Goal: Transaction & Acquisition: Book appointment/travel/reservation

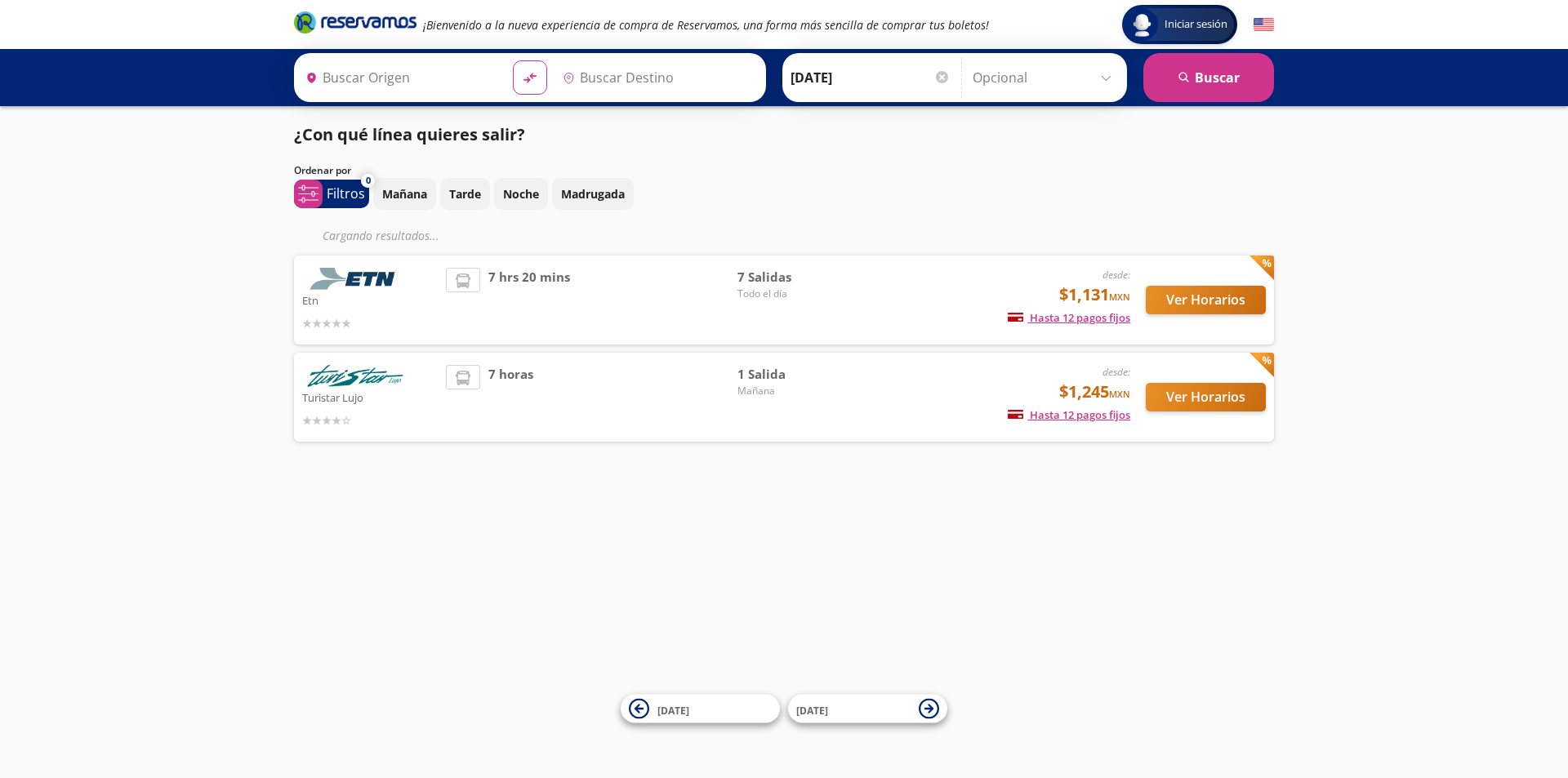
type input "Central Camionera [GEOGRAPHIC_DATA], [GEOGRAPHIC_DATA]"
type input "[GEOGRAPHIC_DATA], [GEOGRAPHIC_DATA]"
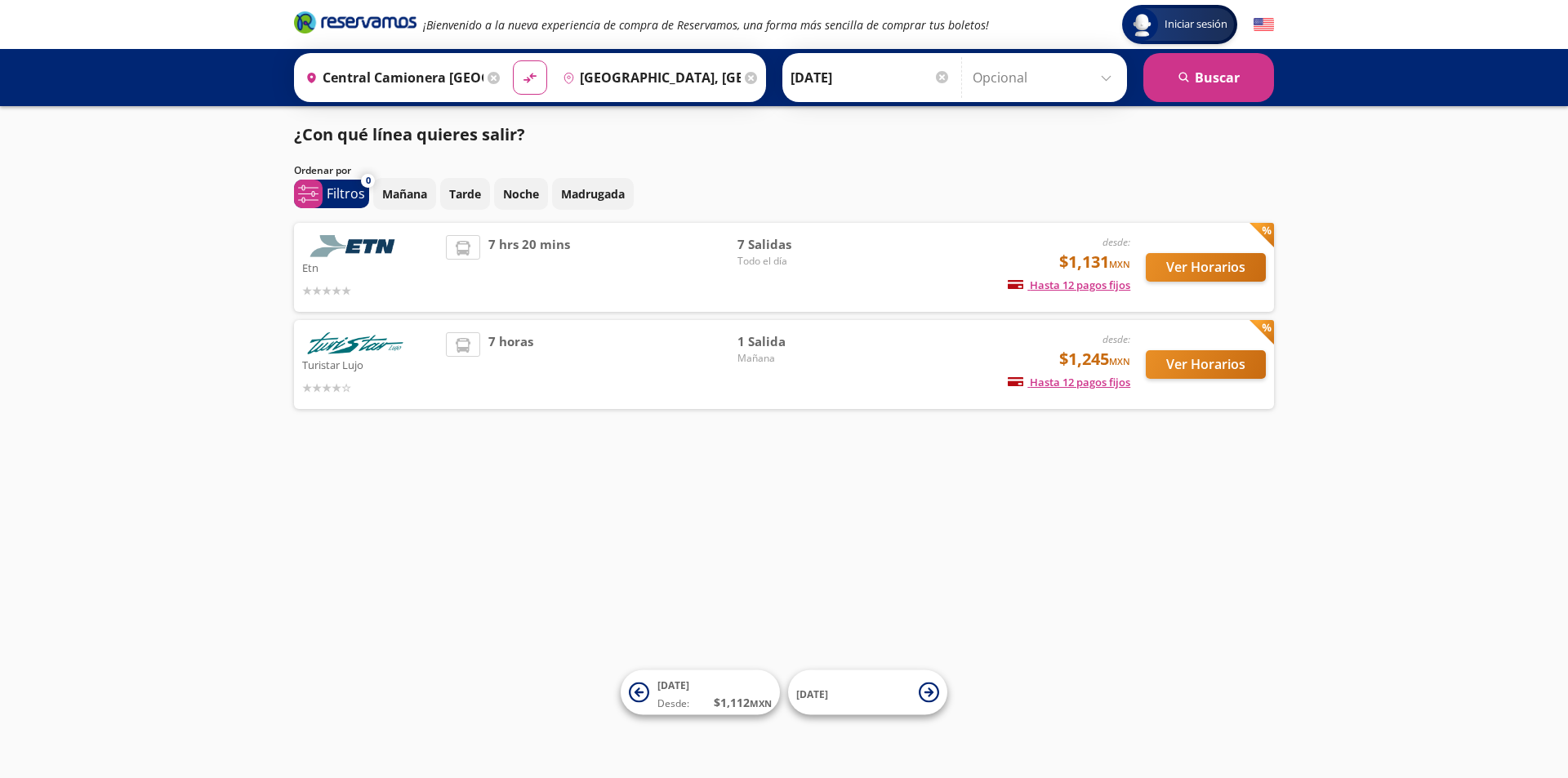
click at [656, 270] on div "7 hrs 20 mins" at bounding box center [591, 268] width 292 height 65
click at [385, 245] on img at bounding box center [355, 246] width 106 height 22
click at [1235, 271] on button "Ver Horarios" at bounding box center [1205, 268] width 120 height 29
click at [355, 347] on img at bounding box center [355, 343] width 106 height 22
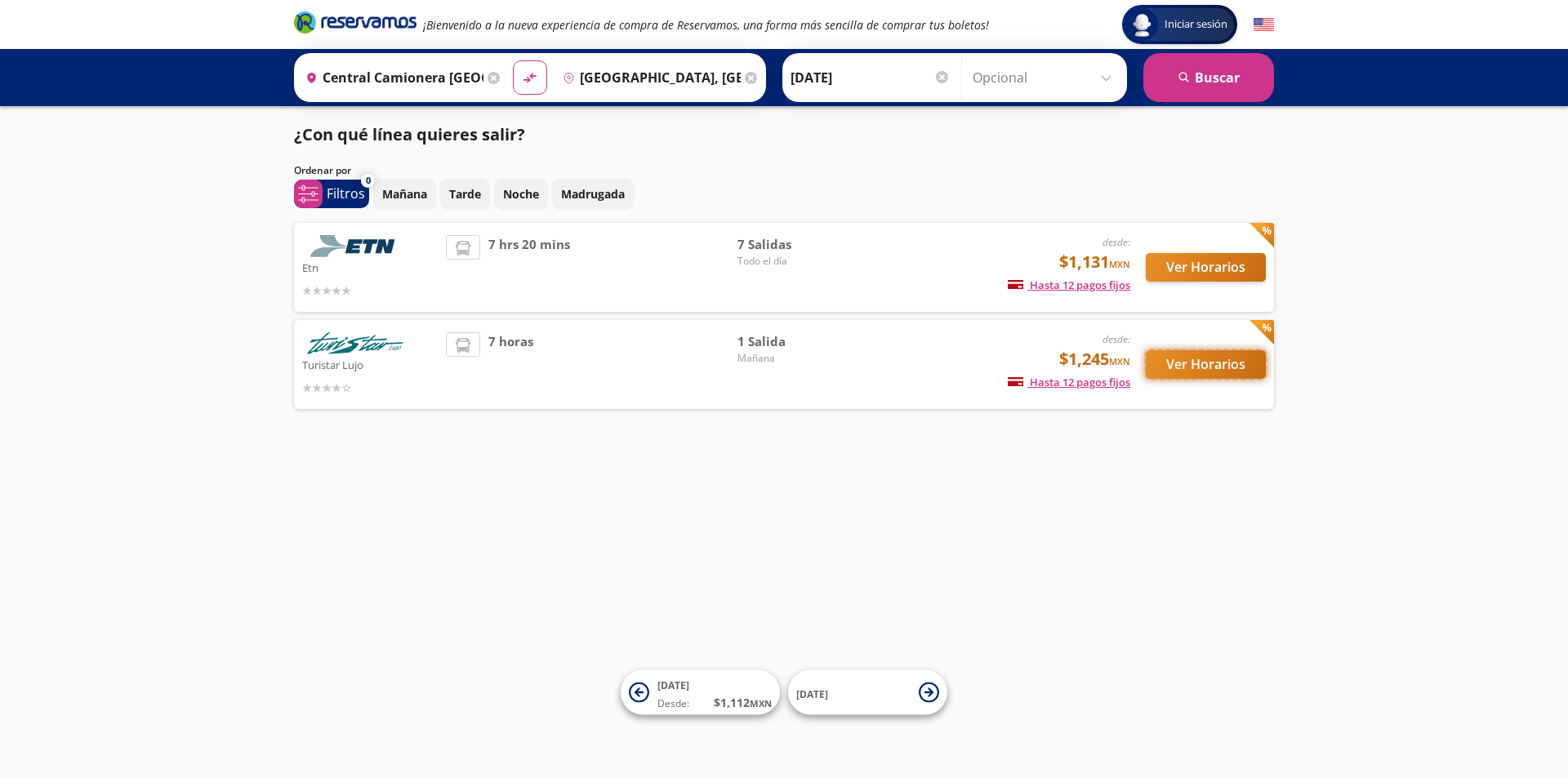
click at [1181, 364] on button "Ver Horarios" at bounding box center [1205, 365] width 120 height 29
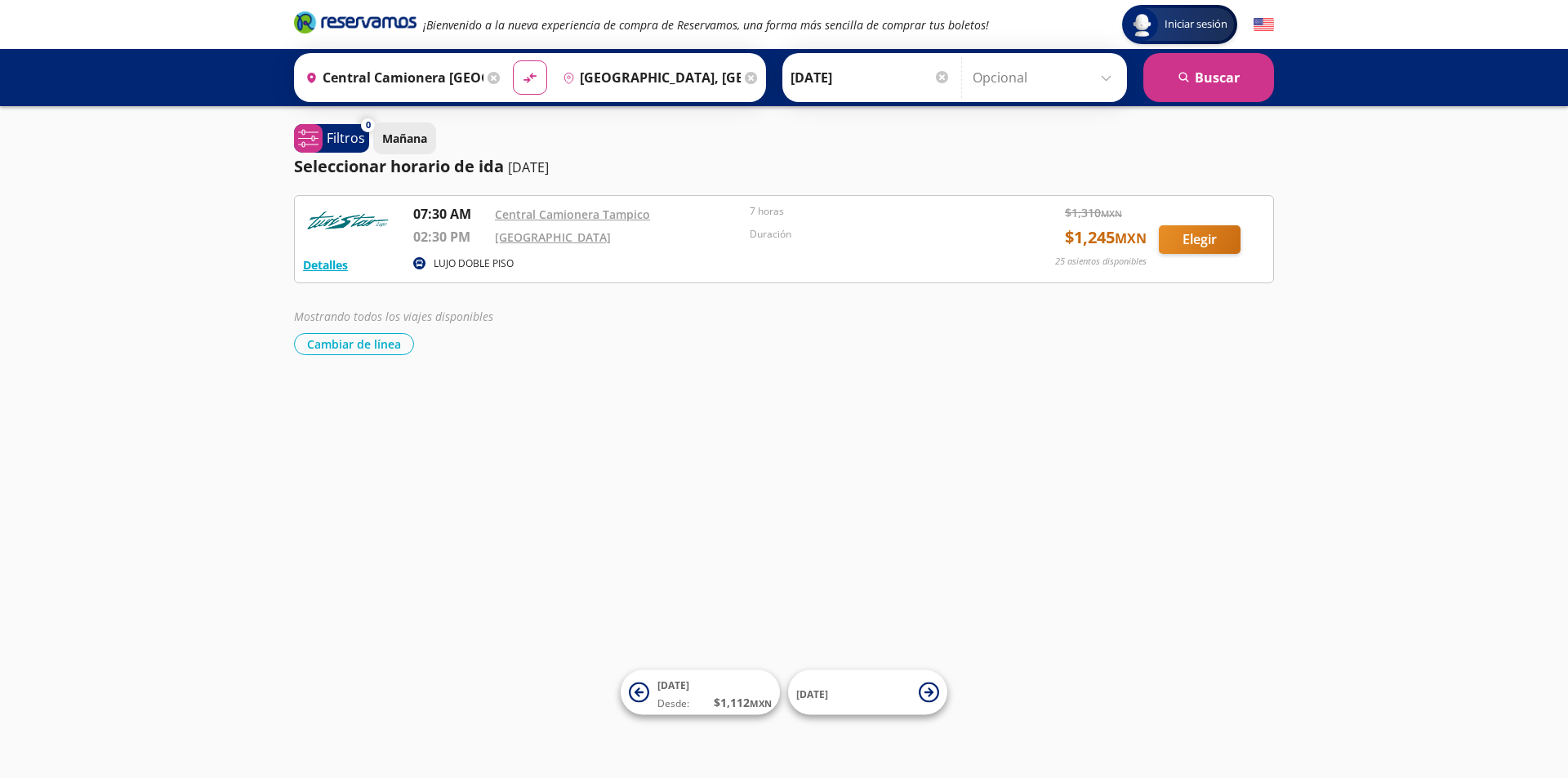
click at [405, 143] on p "Mañana" at bounding box center [404, 138] width 45 height 17
click at [390, 141] on p "Mañana" at bounding box center [404, 138] width 45 height 17
click at [359, 143] on p "Filtros" at bounding box center [345, 138] width 38 height 20
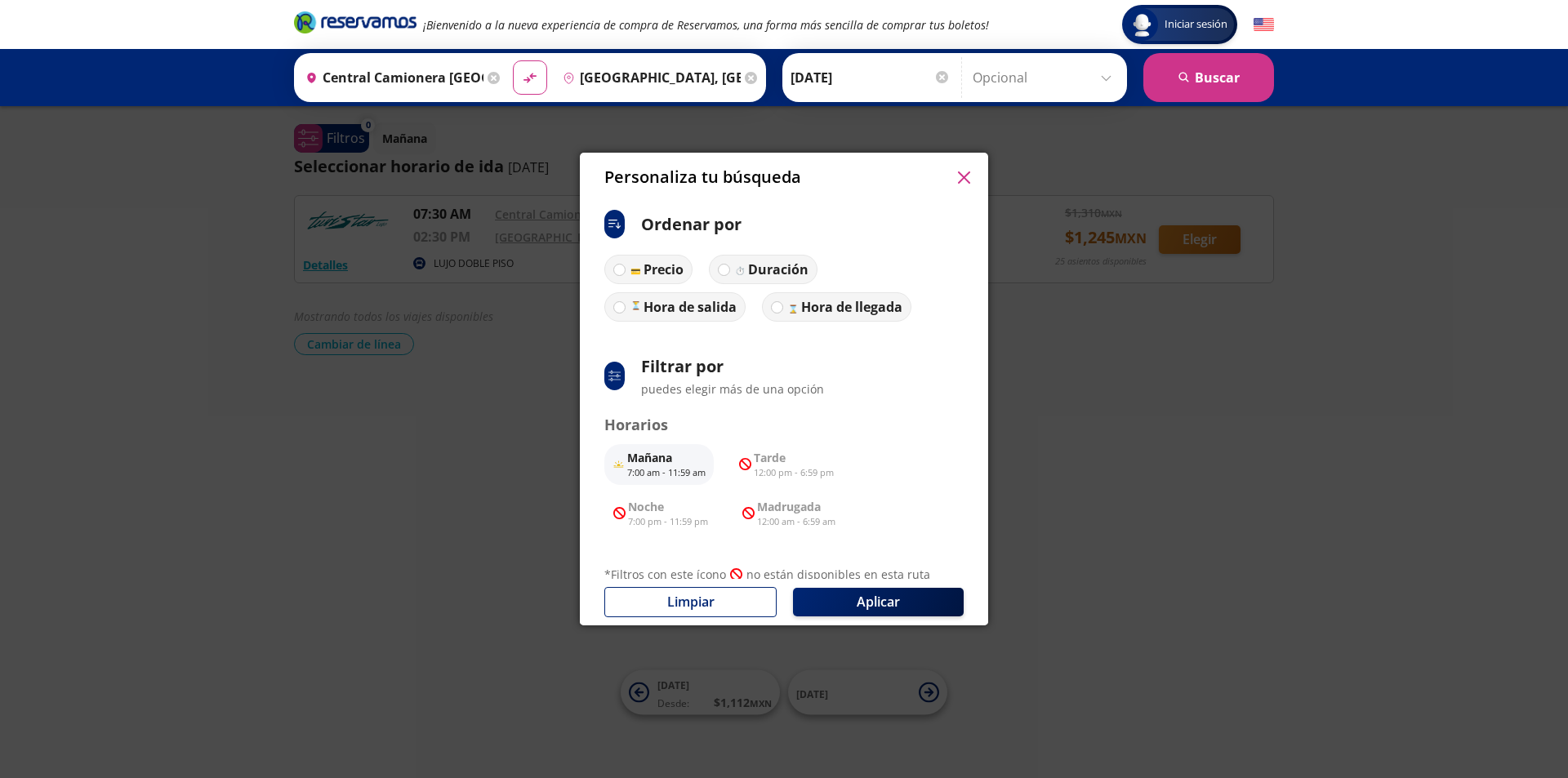
drag, startPoint x: 519, startPoint y: 230, endPoint x: 482, endPoint y: 259, distance: 47.0
click at [495, 252] on div "Personaliza tu búsqueda ci:sort-ascending Ordenar por Precio Duración Hora de s…" at bounding box center [784, 389] width 1568 height 778
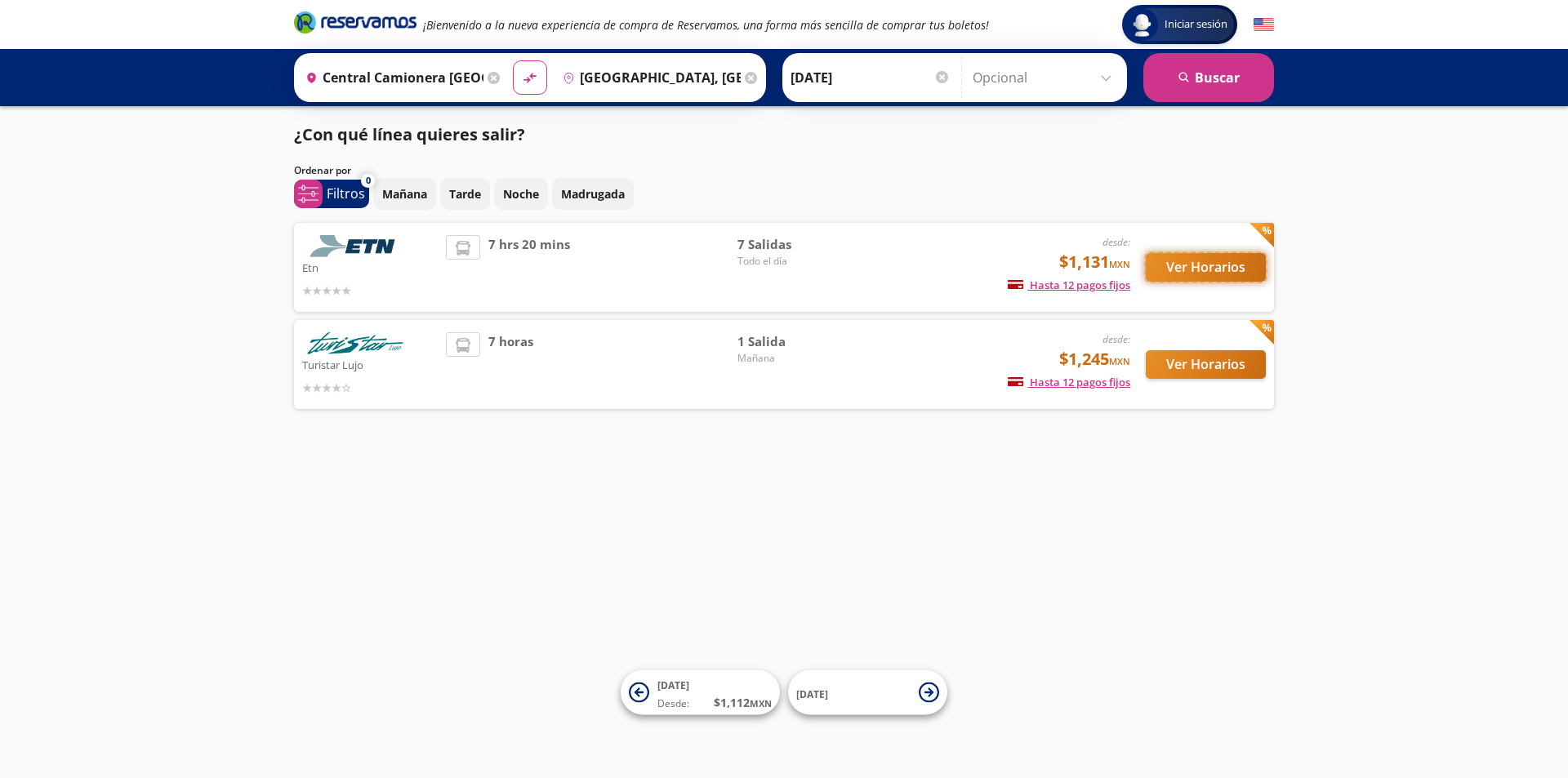
click at [1248, 258] on button "Ver Horarios" at bounding box center [1205, 268] width 120 height 29
